Goal: Task Accomplishment & Management: Manage account settings

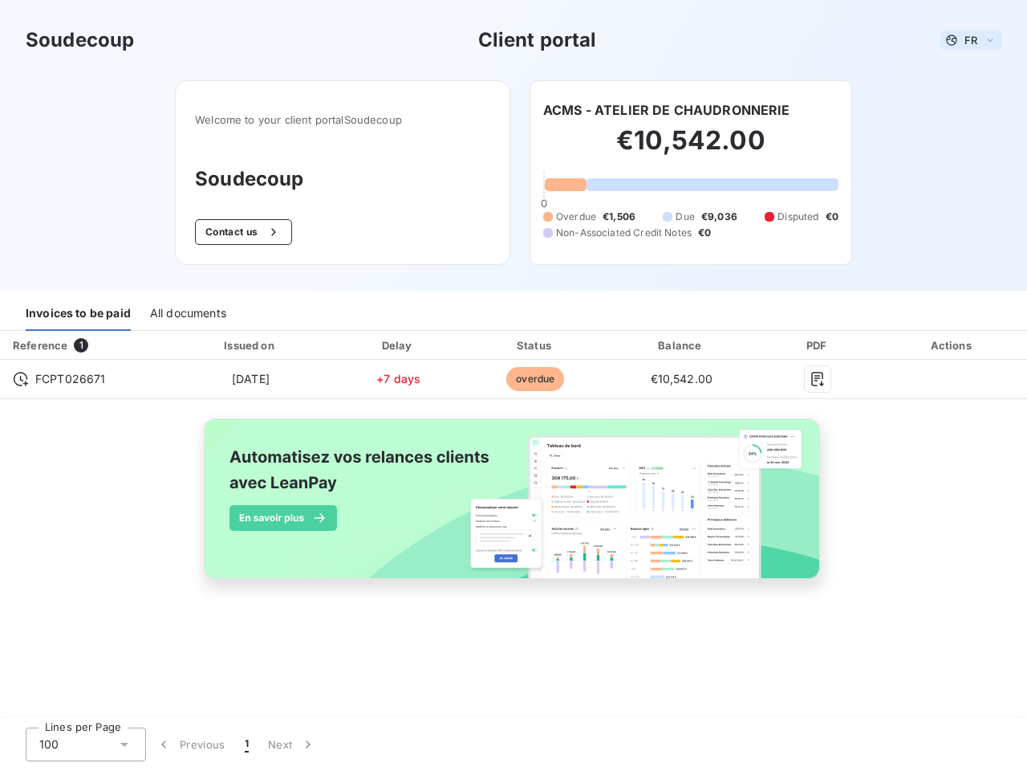
click at [971, 40] on span "FR" at bounding box center [971, 40] width 13 height 13
click at [242, 232] on button "Contact us" at bounding box center [243, 232] width 97 height 26
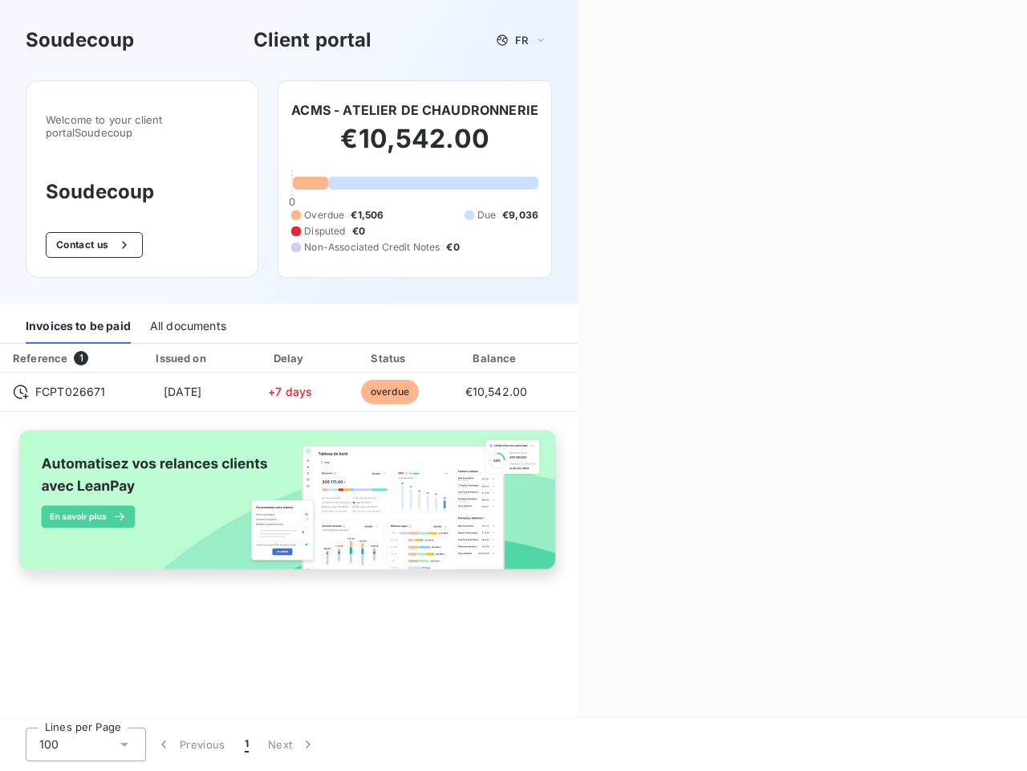
click at [78, 314] on div "Invoices to be paid" at bounding box center [78, 327] width 105 height 34
click at [187, 314] on div "All documents" at bounding box center [188, 327] width 76 height 34
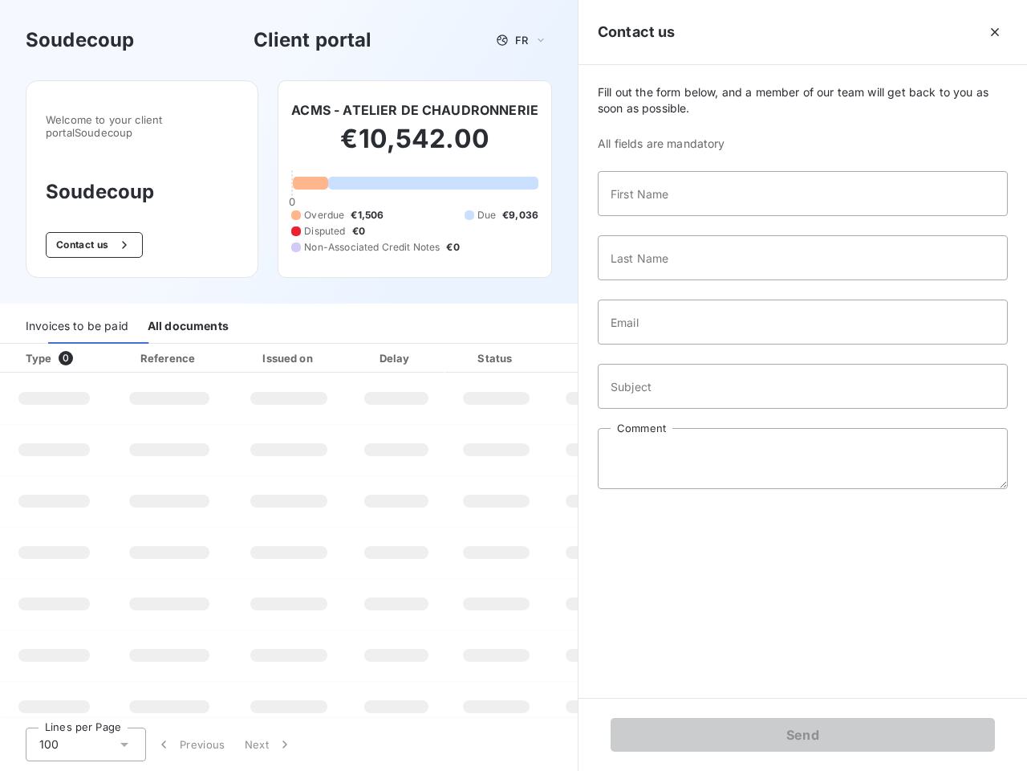
click at [250, 345] on th "Issued on" at bounding box center [288, 358] width 117 height 29
click at [398, 345] on th "Delay" at bounding box center [397, 358] width 98 height 29
